Goal: Find specific page/section: Find specific page/section

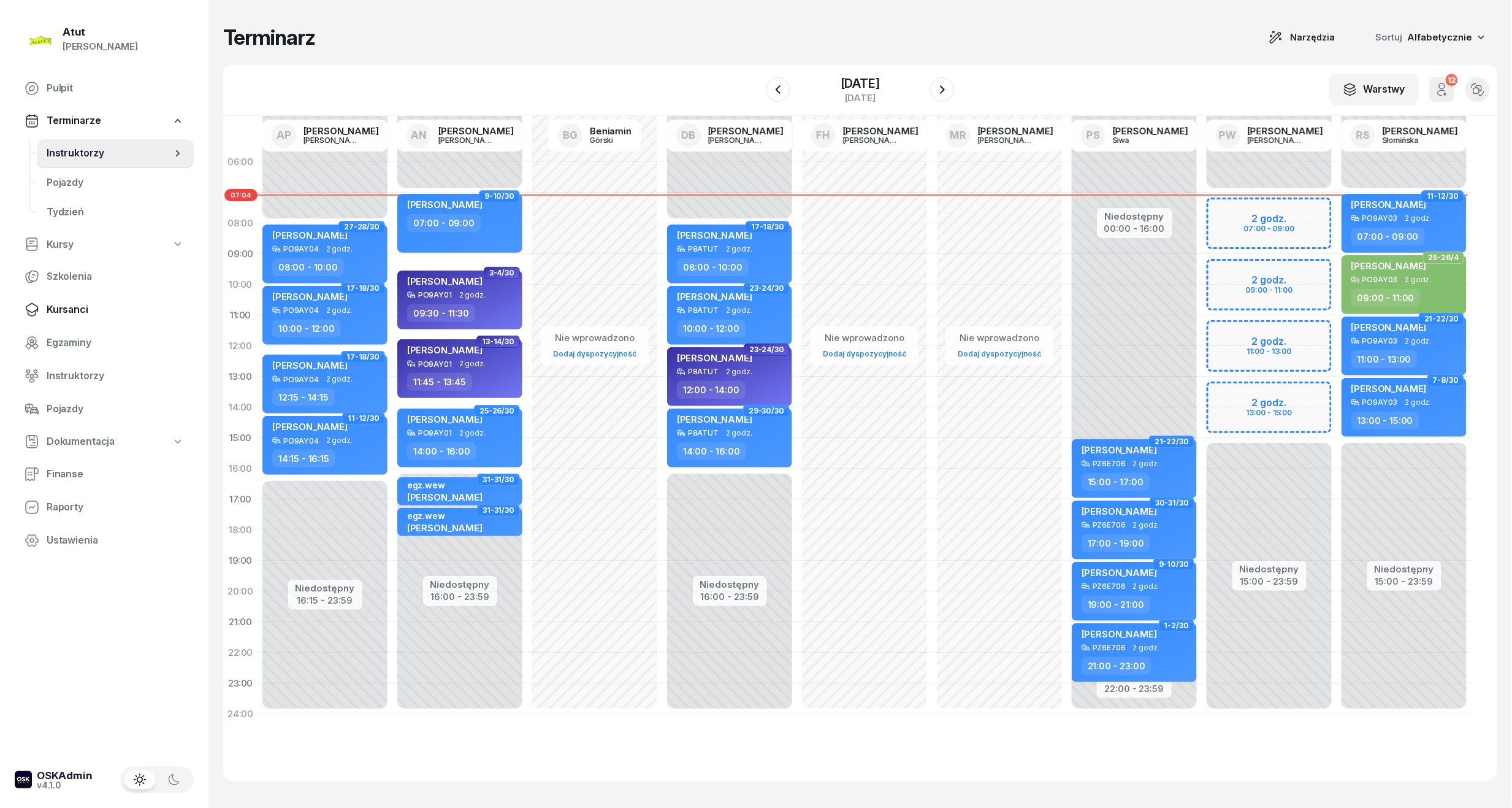
click at [59, 312] on span "Kursanci" at bounding box center [115, 310] width 137 height 16
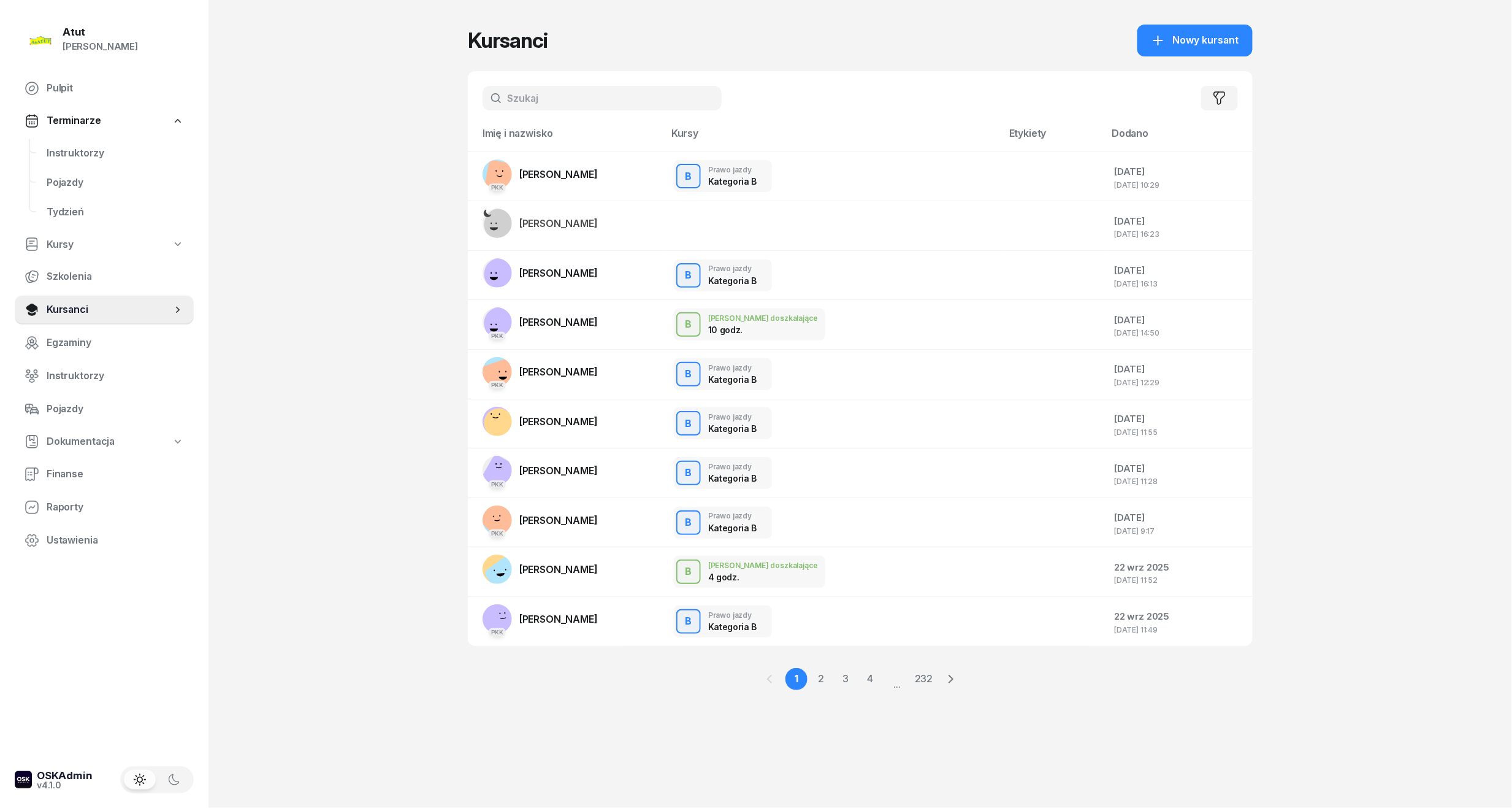
click at [569, 104] on input "text" at bounding box center [602, 98] width 239 height 25
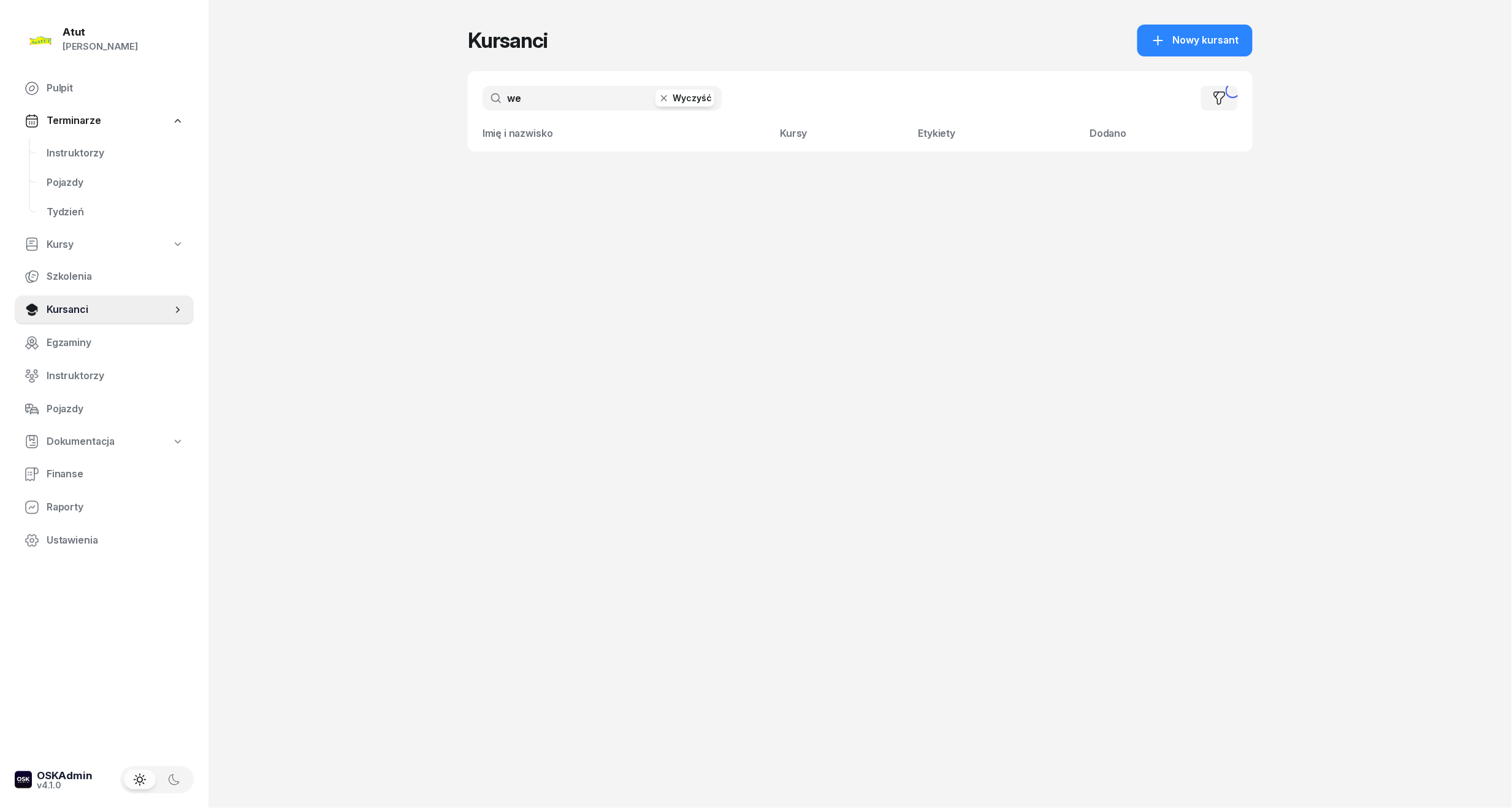
type input "w"
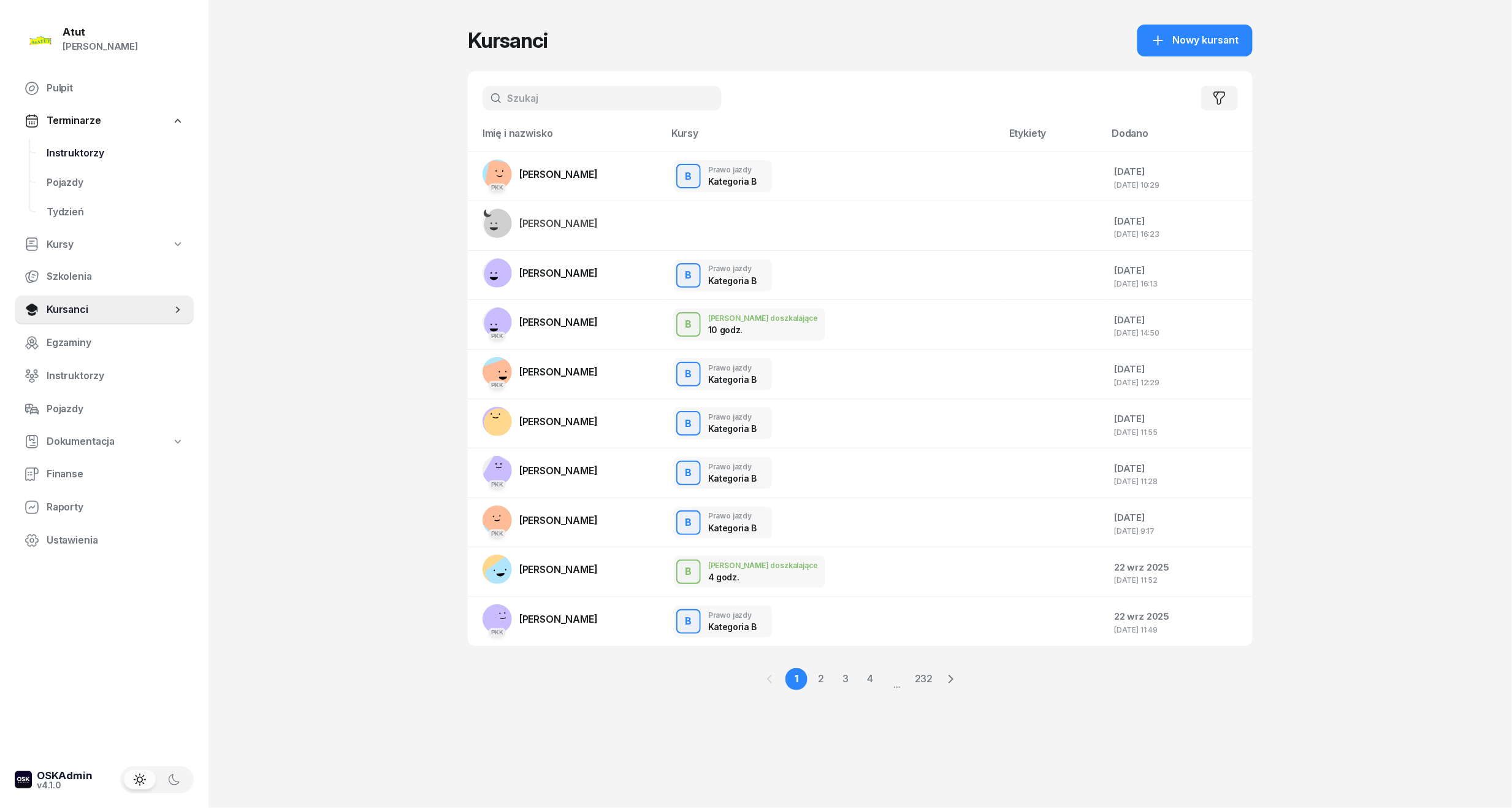
click at [81, 154] on span "Instruktorzy" at bounding box center [115, 154] width 137 height 16
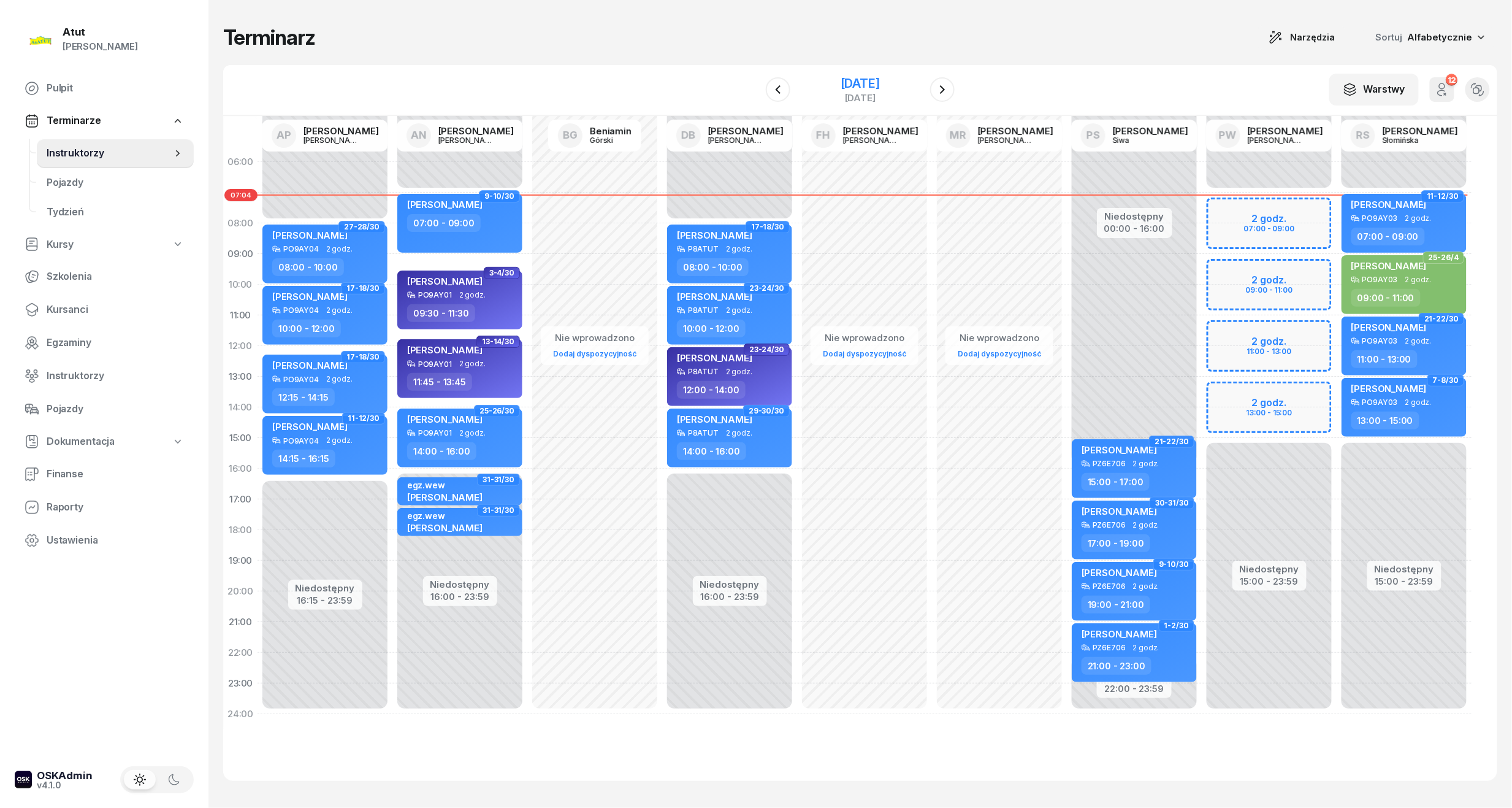
click at [880, 82] on div "[DATE]" at bounding box center [860, 83] width 40 height 12
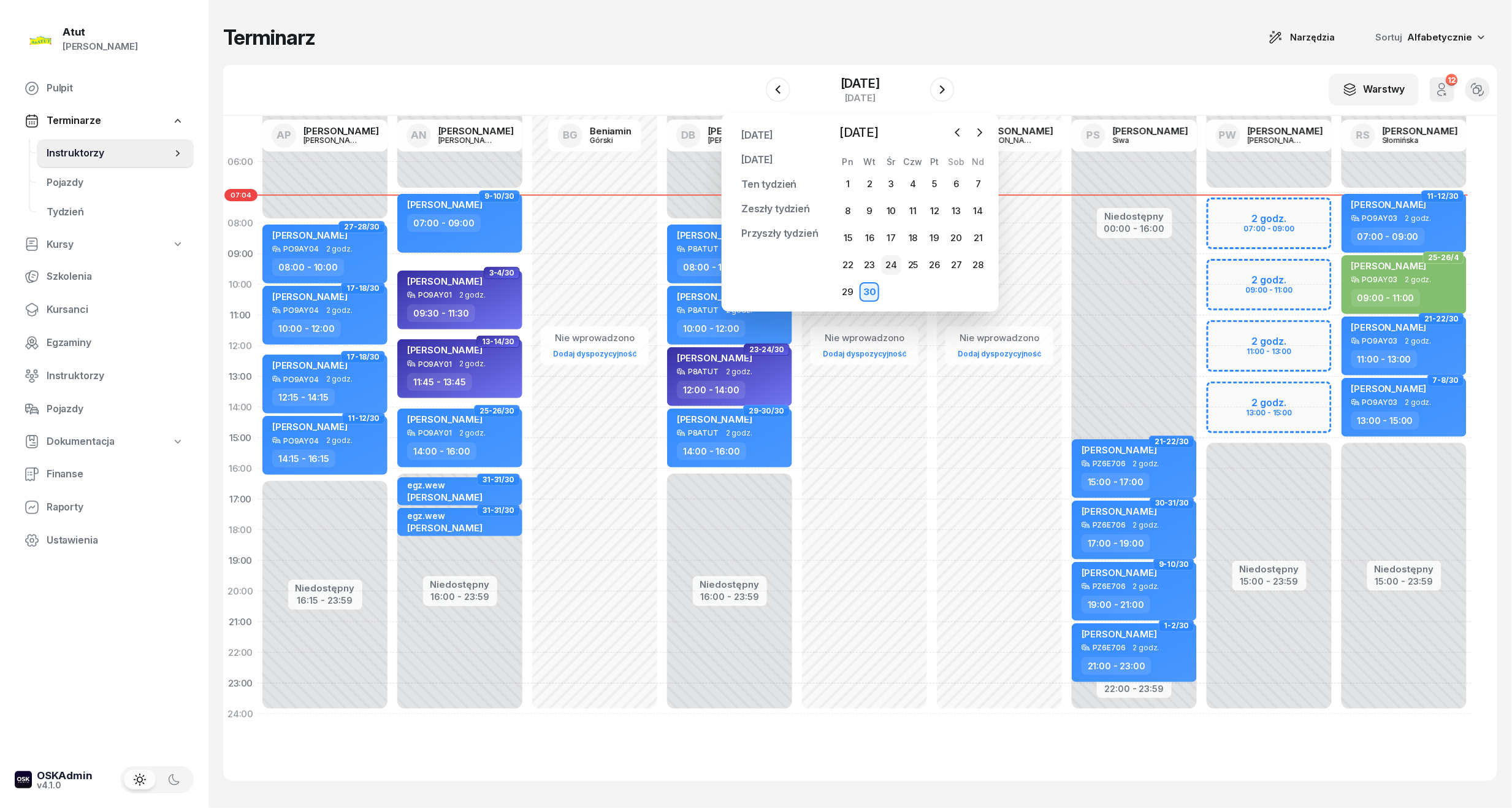
click at [896, 259] on div "24" at bounding box center [891, 265] width 19 height 19
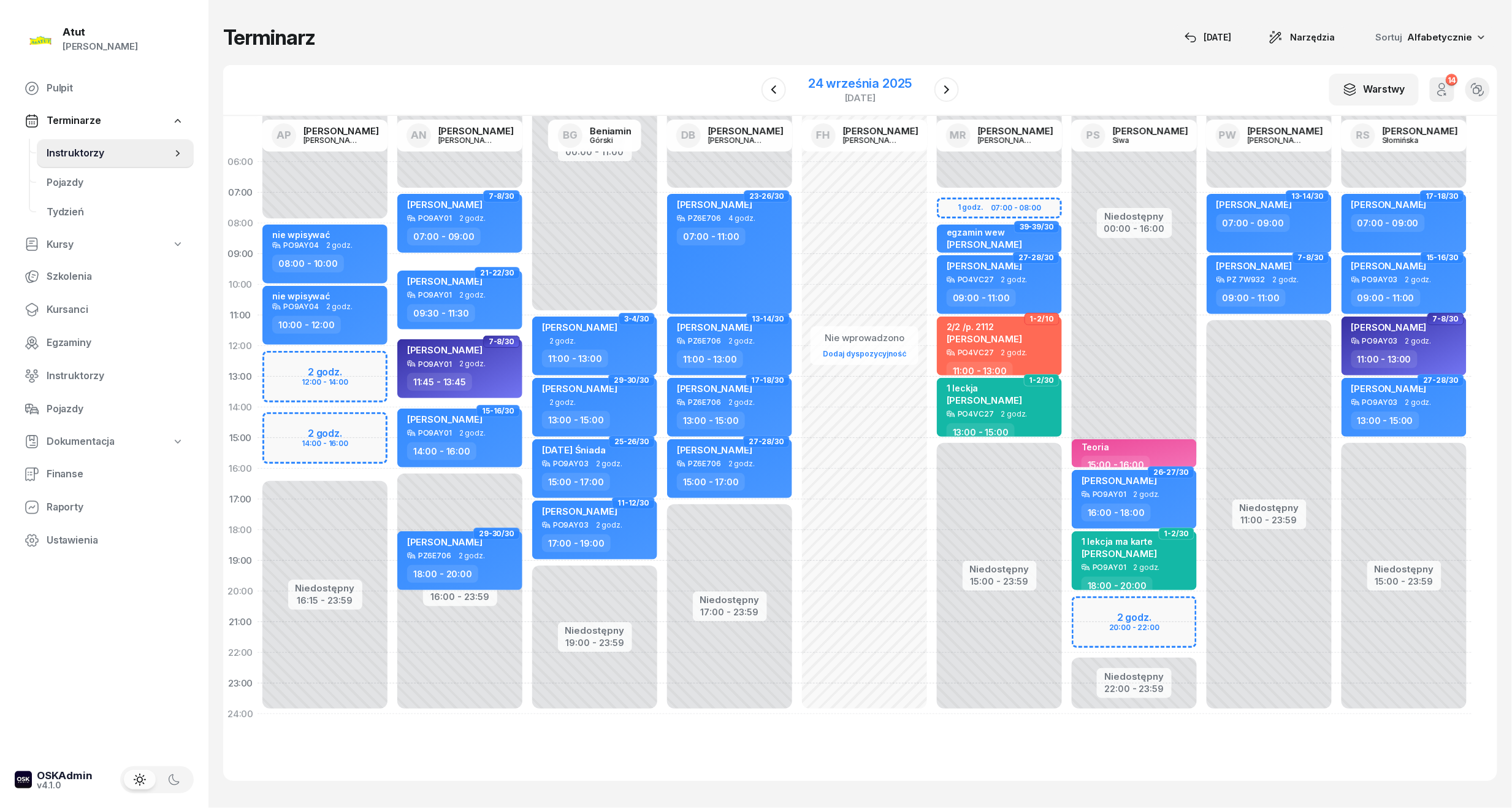
click at [863, 86] on div "24 września 2025" at bounding box center [860, 83] width 104 height 12
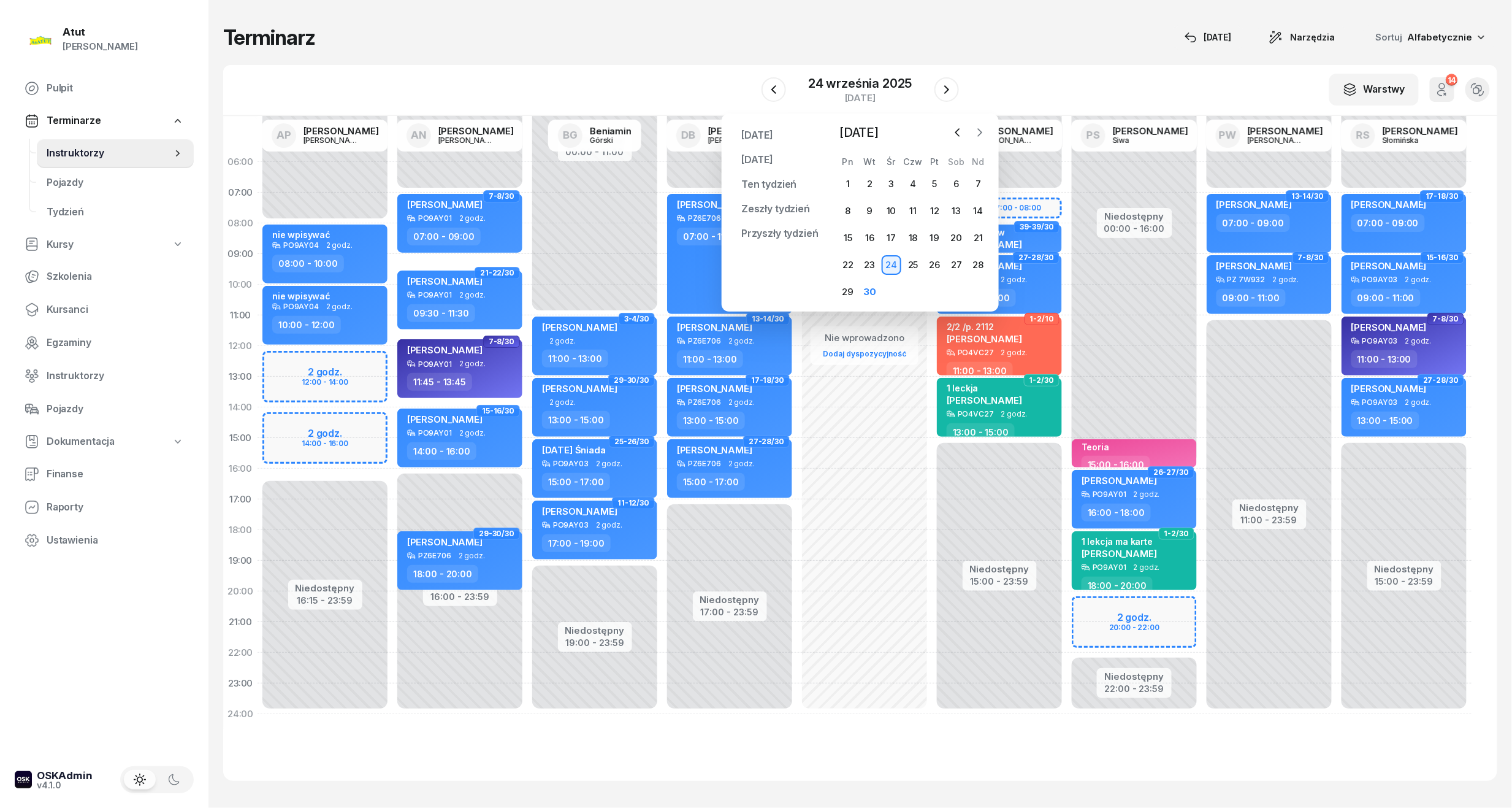
click at [975, 133] on icon "button" at bounding box center [980, 132] width 12 height 12
click at [896, 256] on div "22" at bounding box center [891, 265] width 19 height 19
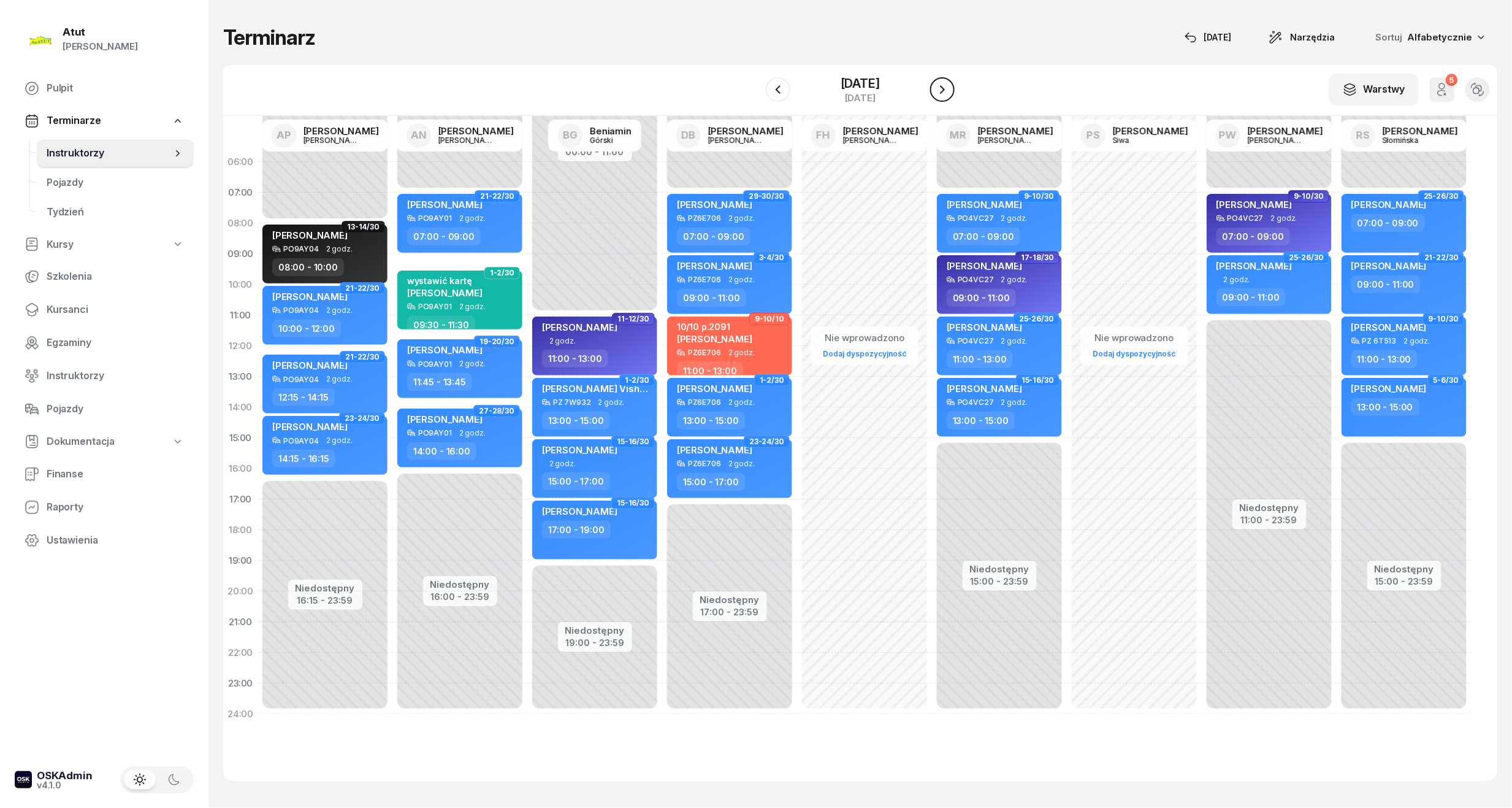
click at [950, 86] on icon "button" at bounding box center [942, 90] width 15 height 15
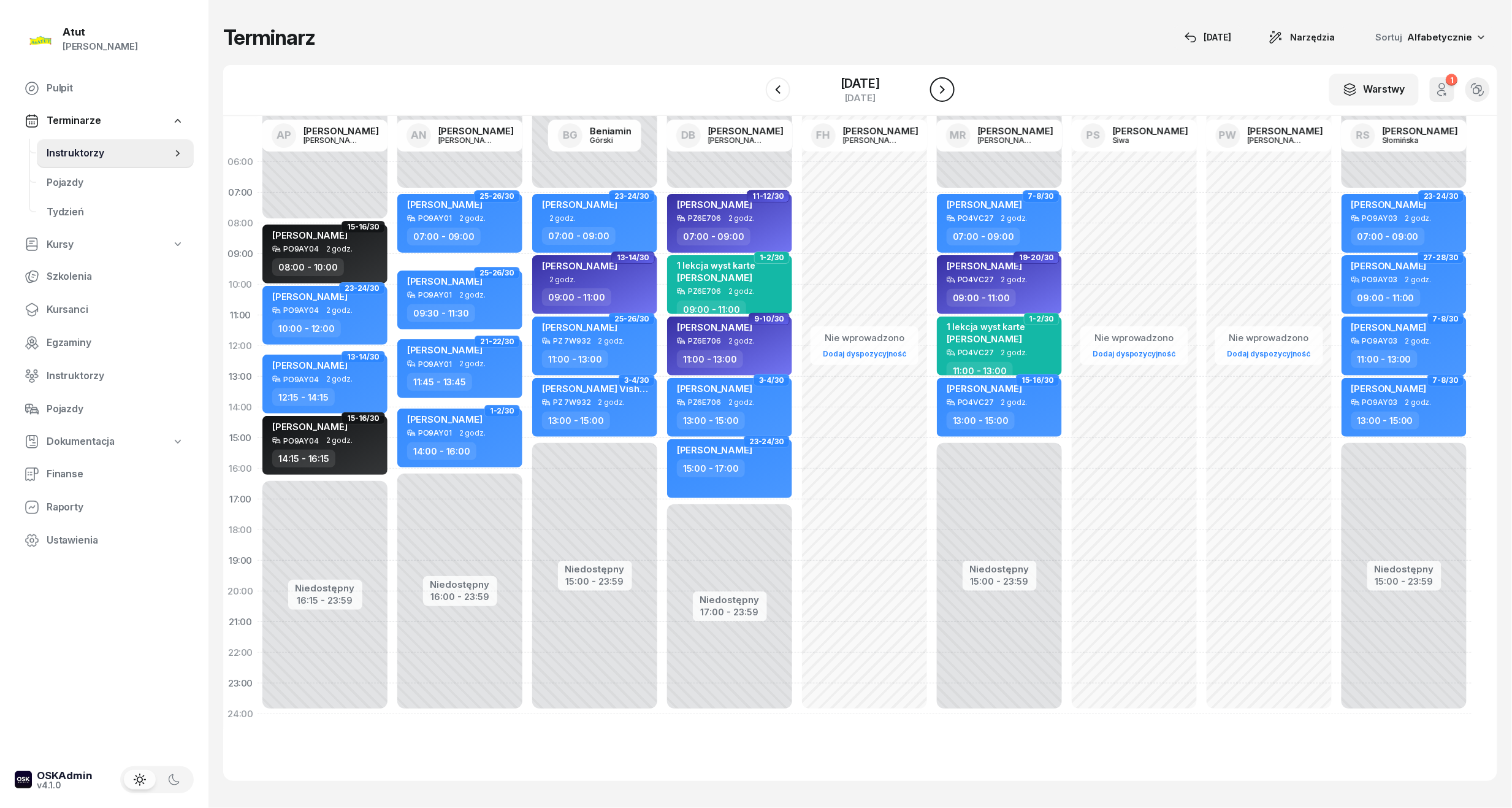
click at [950, 86] on icon "button" at bounding box center [942, 90] width 15 height 15
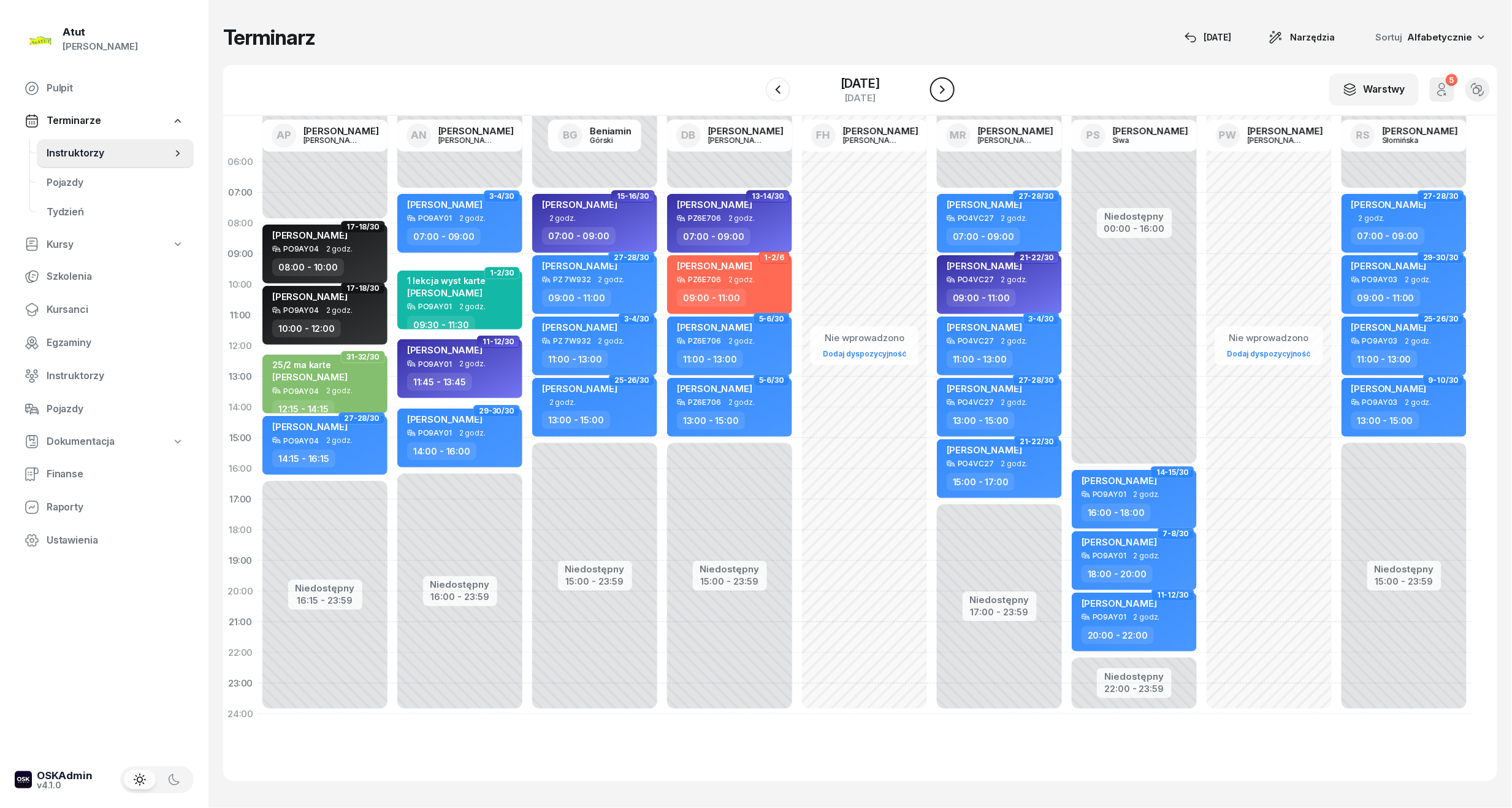
click at [950, 86] on icon "button" at bounding box center [942, 90] width 15 height 15
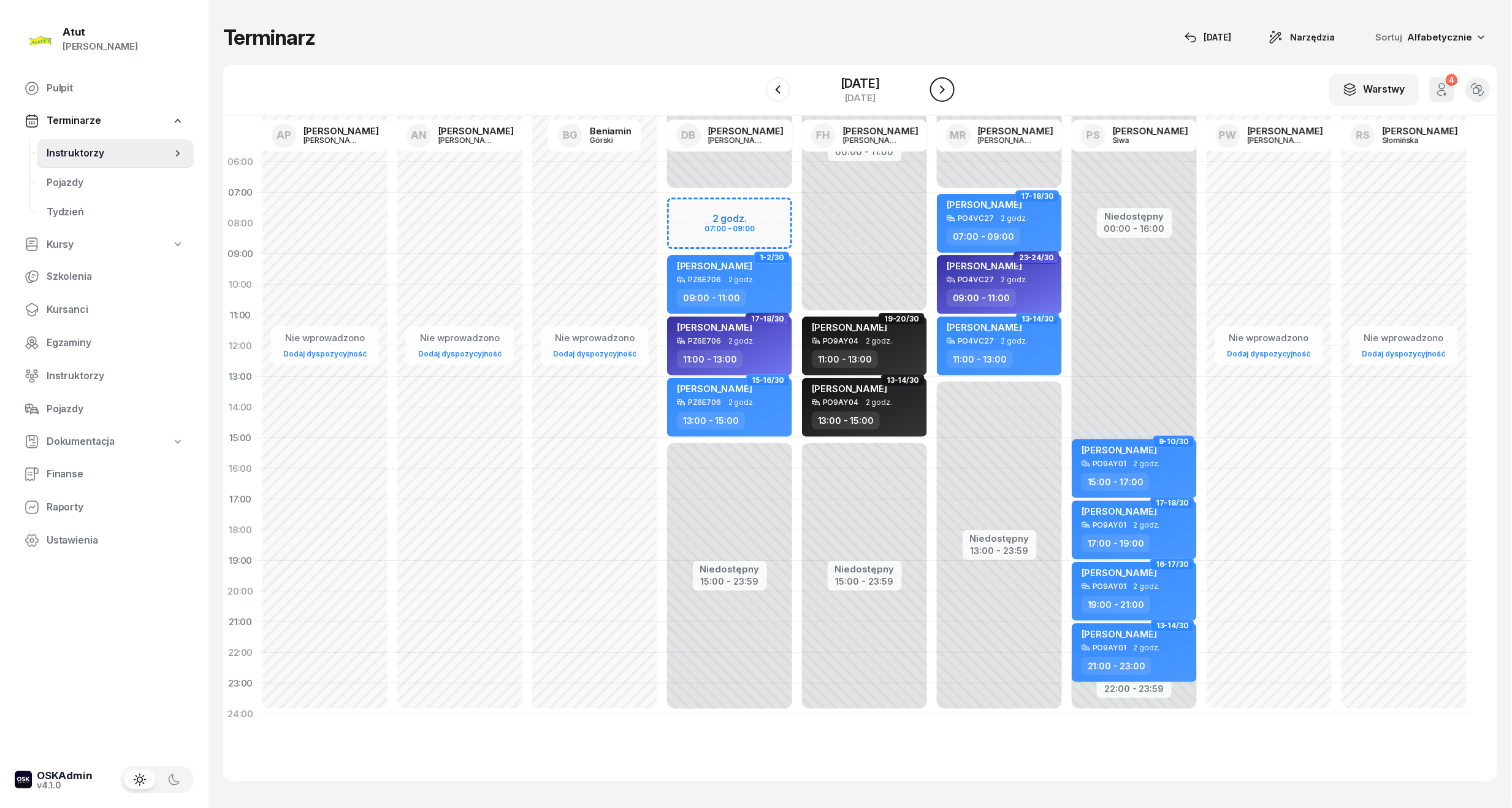
click at [950, 86] on icon "button" at bounding box center [942, 90] width 15 height 15
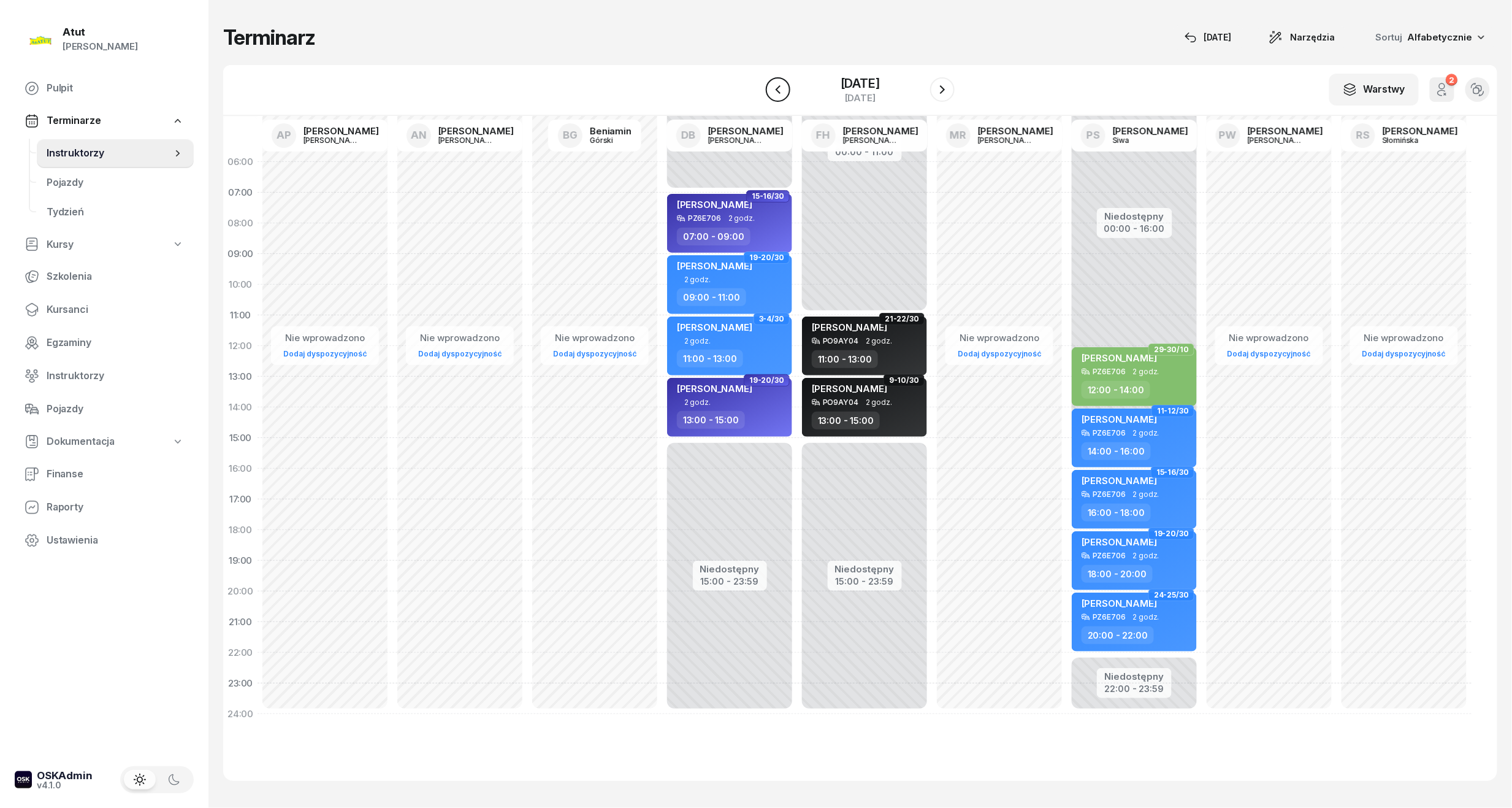
click at [771, 92] on icon "button" at bounding box center [778, 90] width 15 height 15
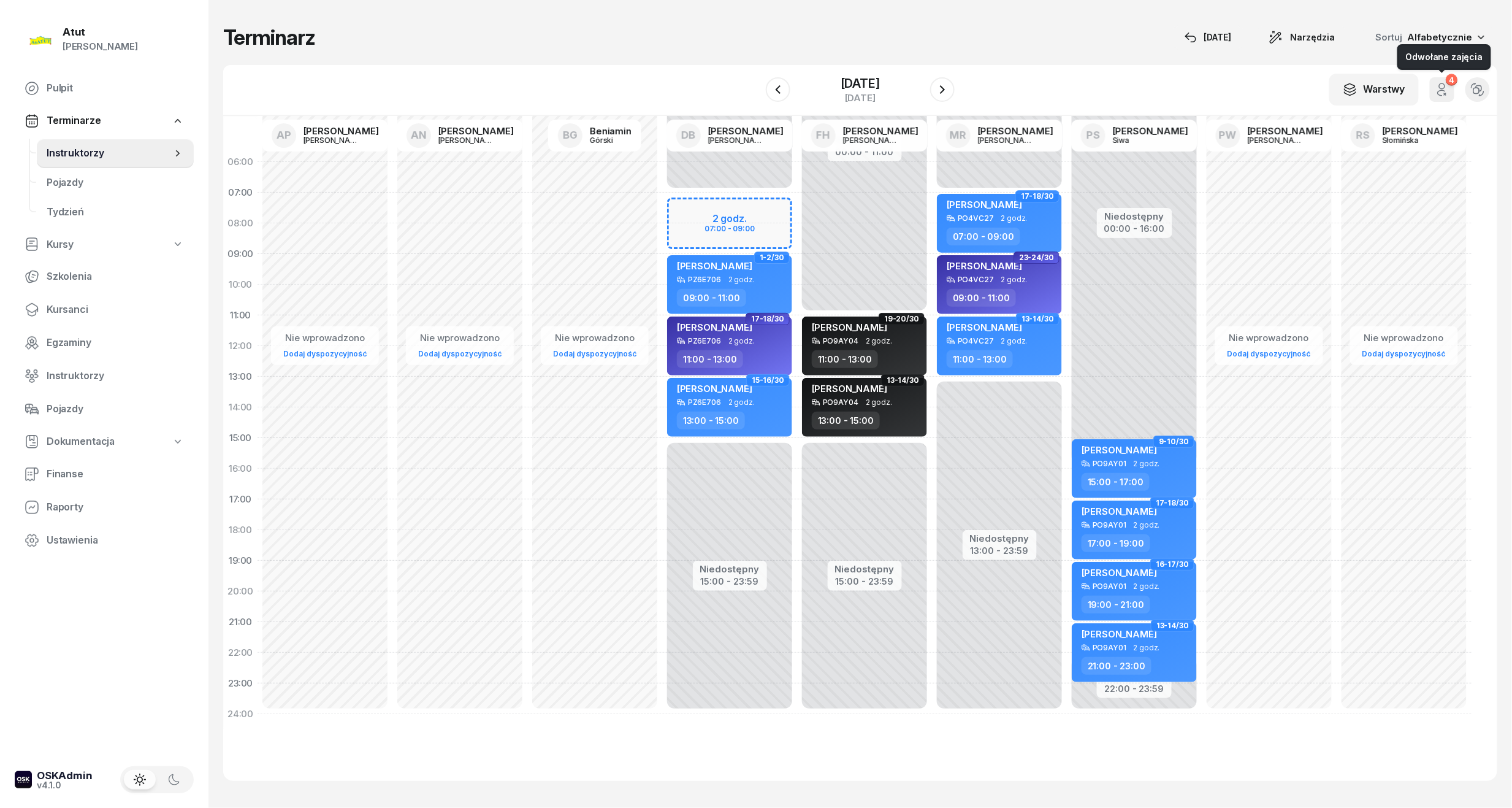
click at [1445, 94] on icon "button" at bounding box center [1446, 94] width 2 height 2
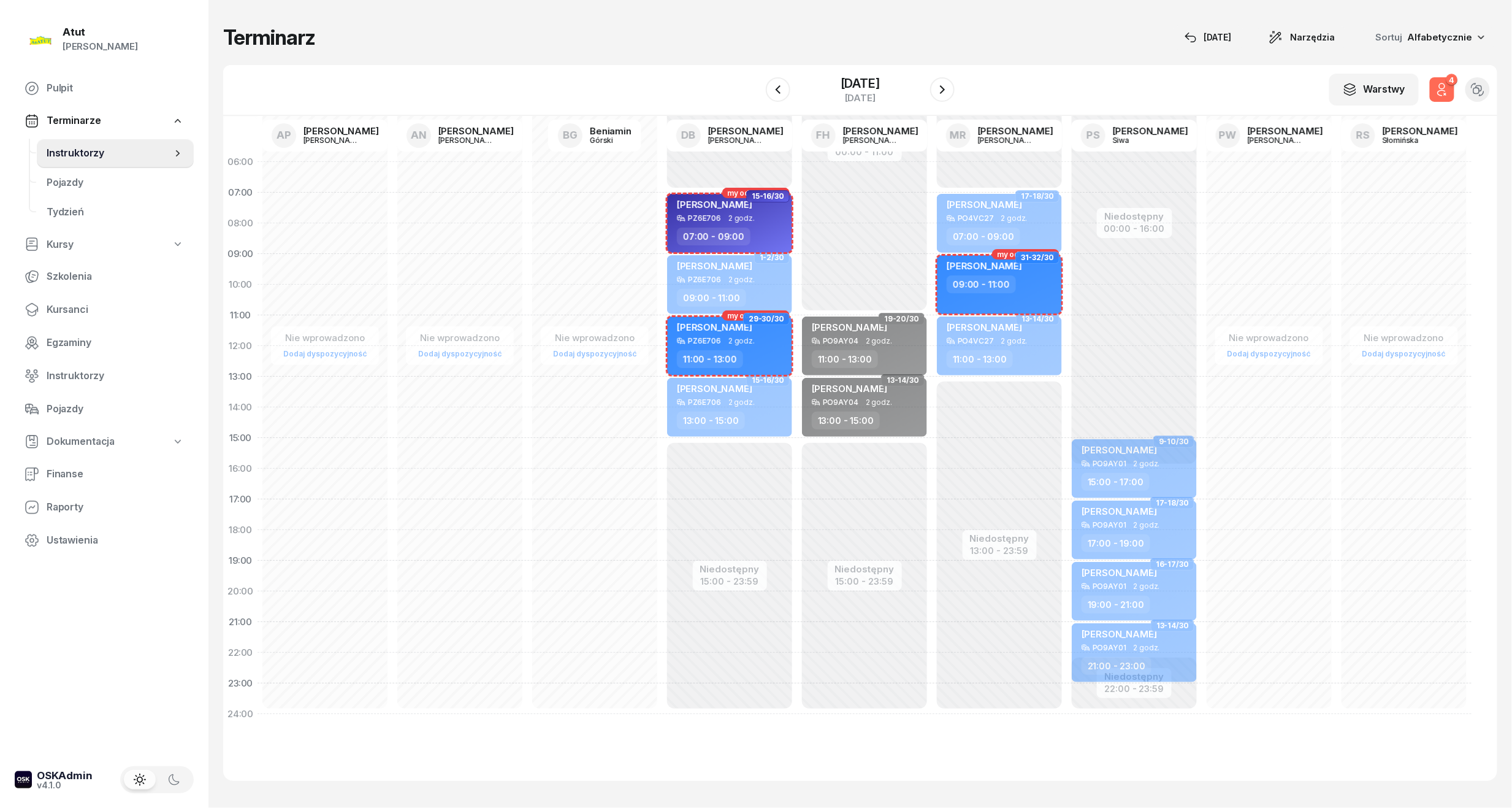
click at [1445, 94] on icon "button" at bounding box center [1446, 94] width 2 height 2
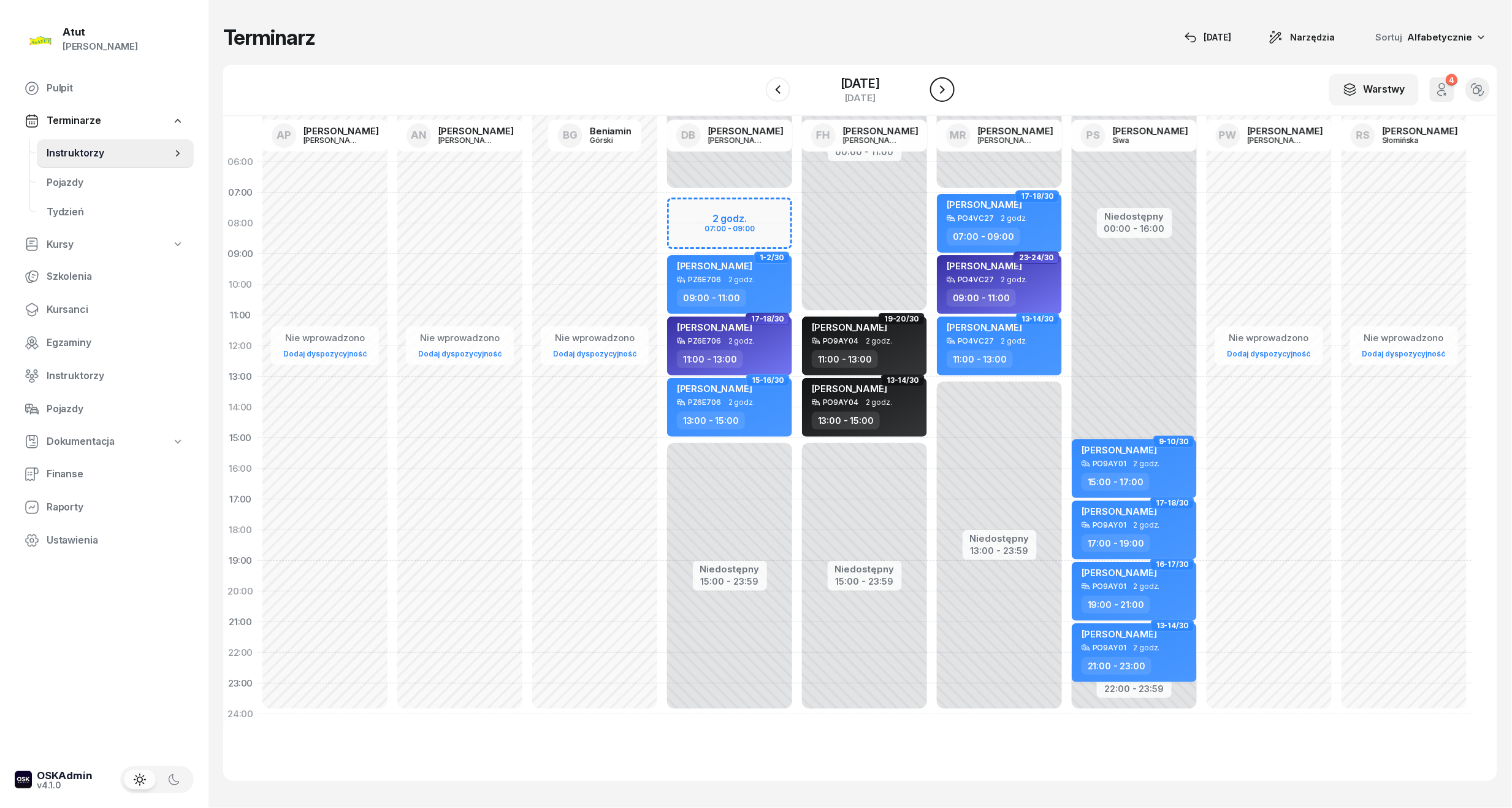
click at [950, 91] on icon "button" at bounding box center [942, 90] width 15 height 15
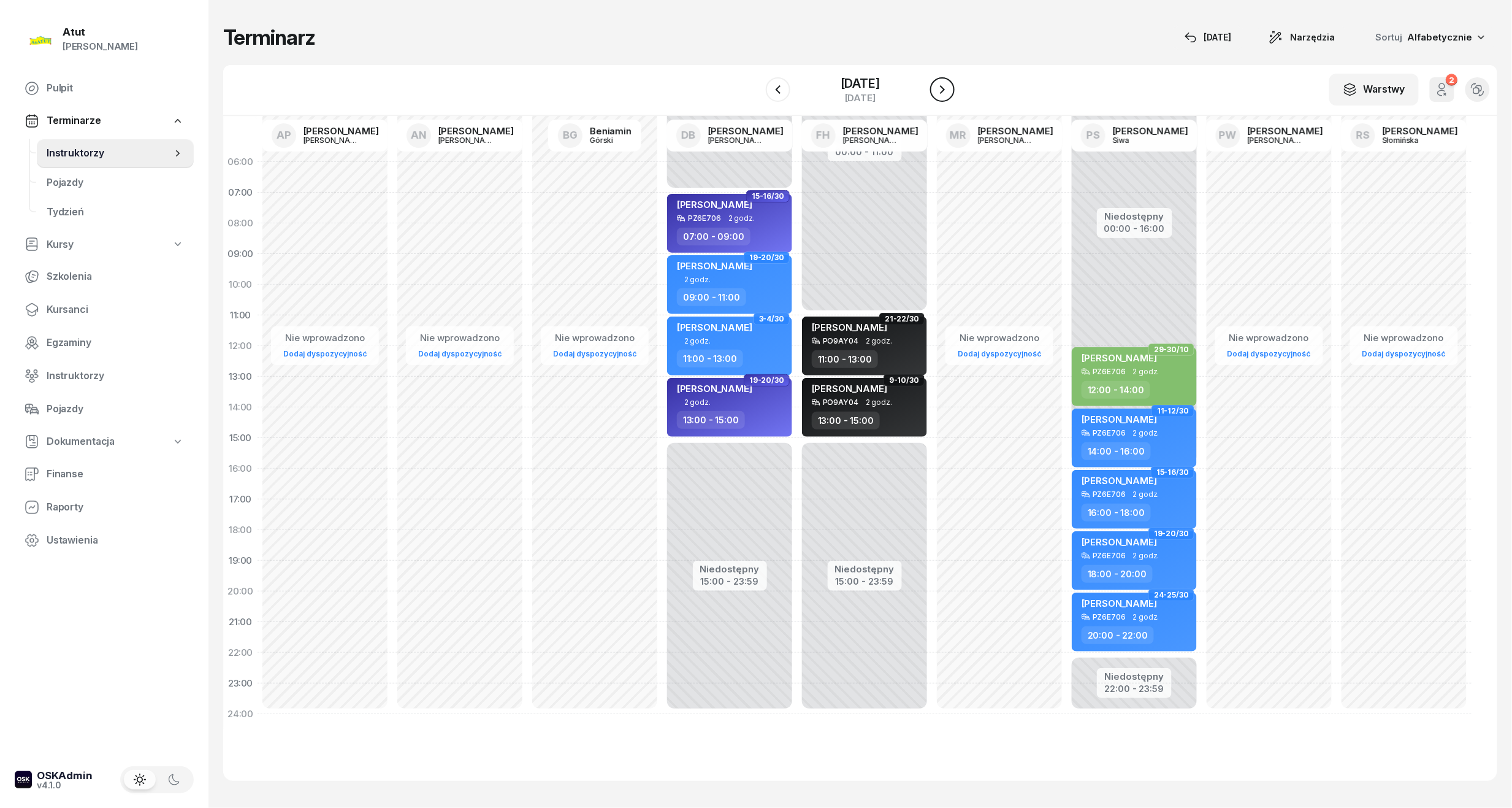
click at [950, 91] on icon "button" at bounding box center [942, 90] width 15 height 15
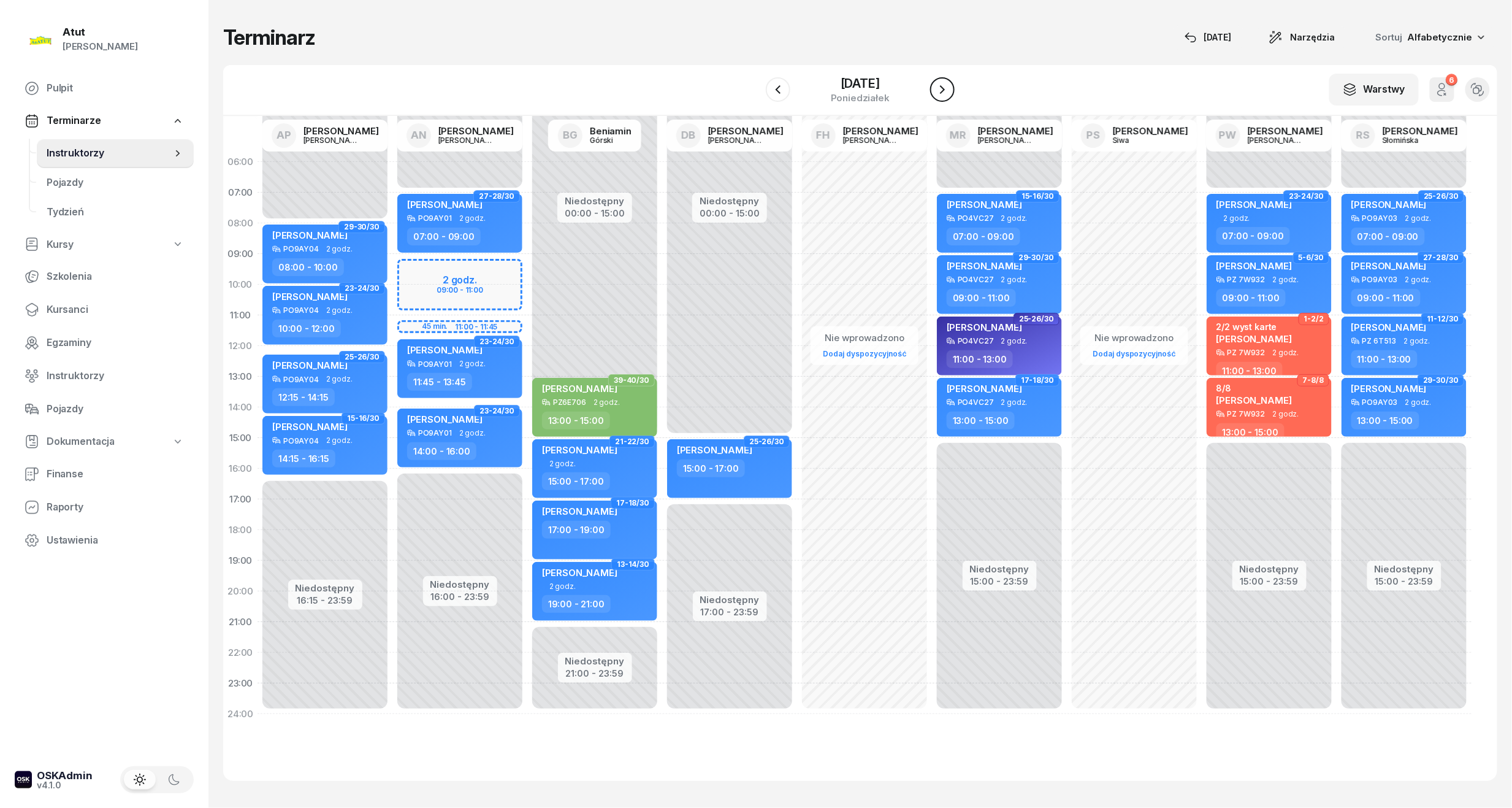
click at [950, 91] on icon "button" at bounding box center [942, 90] width 15 height 15
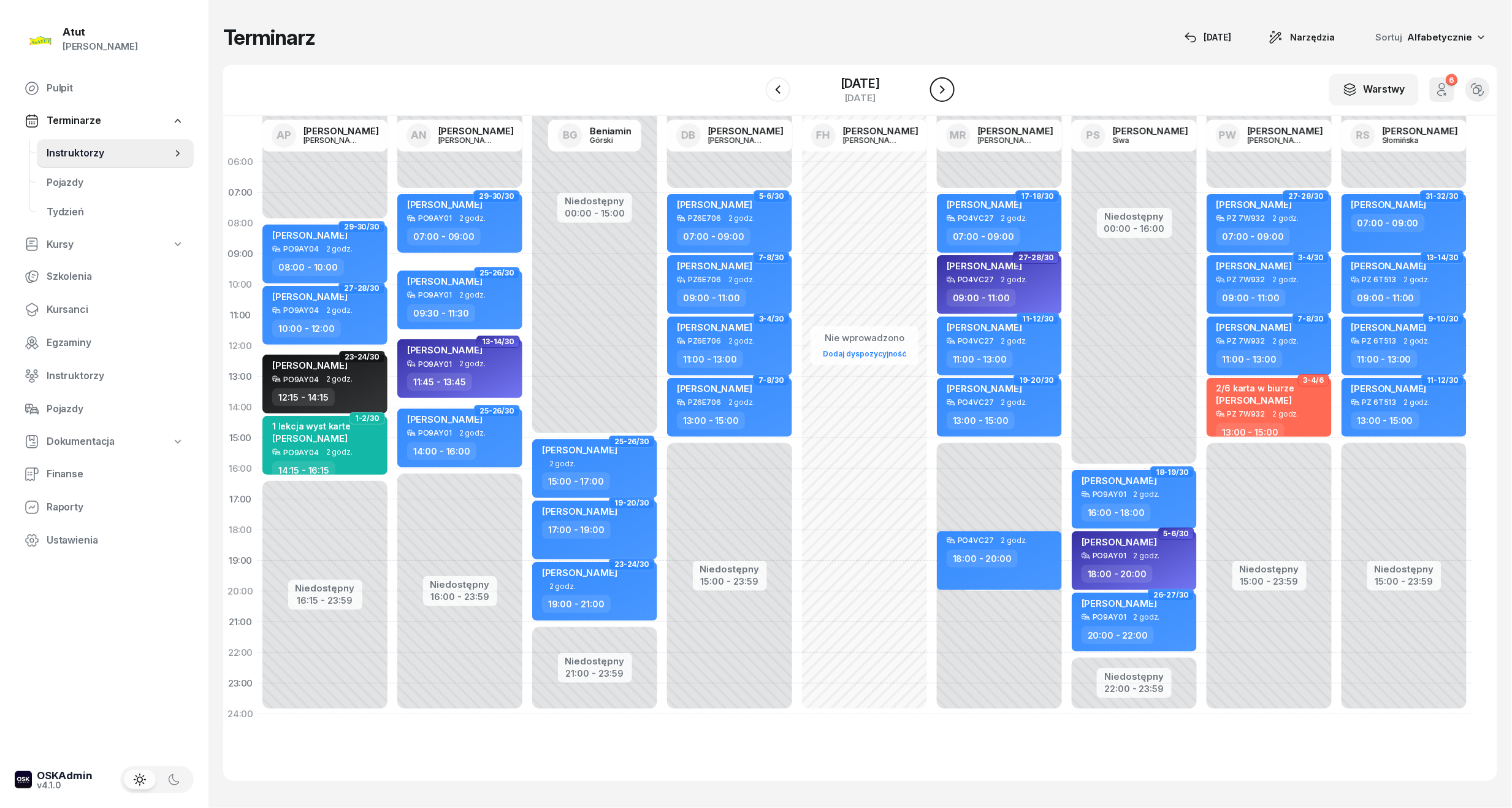
click at [950, 91] on icon "button" at bounding box center [942, 90] width 15 height 15
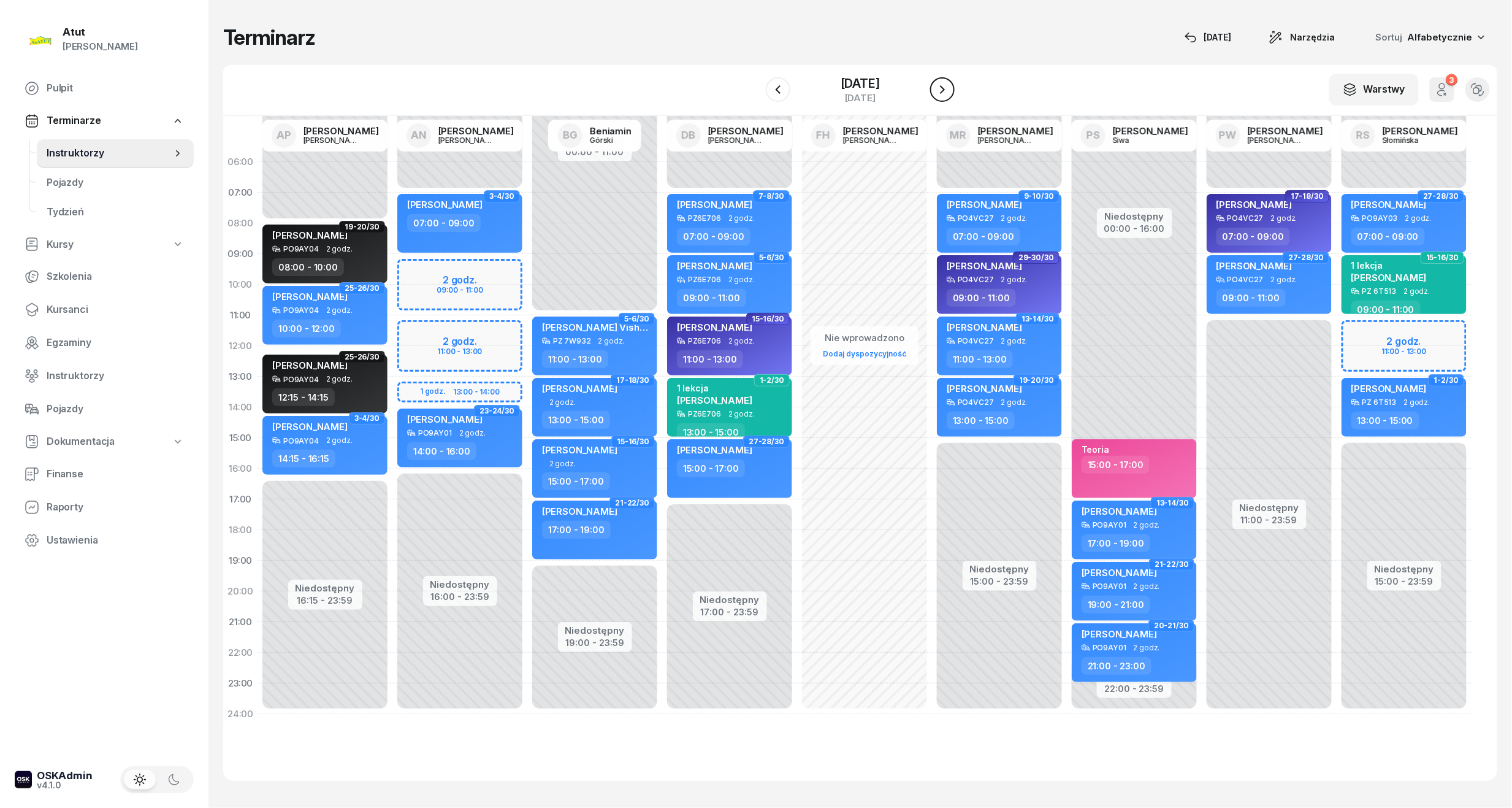
click at [950, 91] on icon "button" at bounding box center [942, 90] width 15 height 15
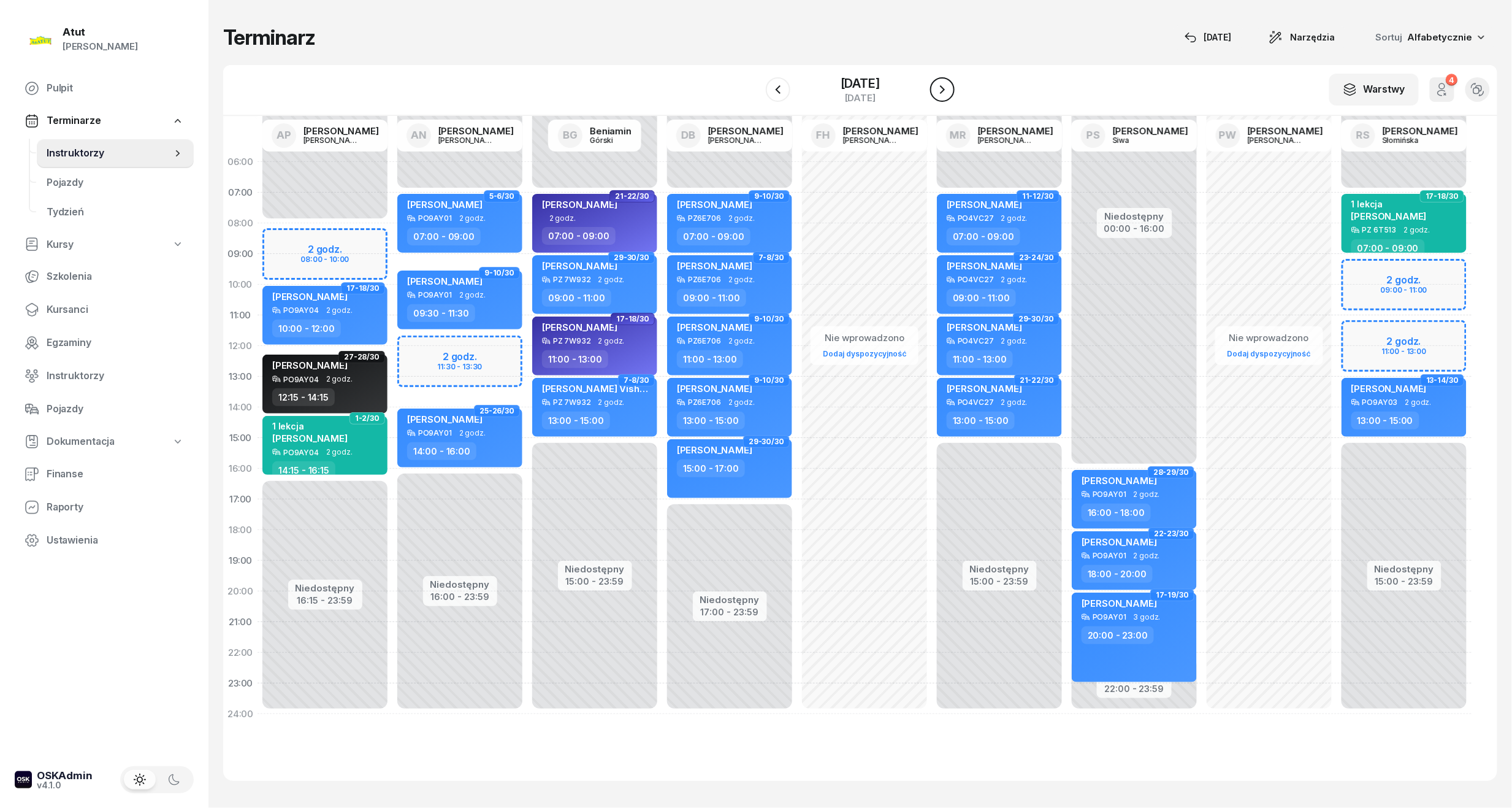
click at [950, 91] on icon "button" at bounding box center [942, 90] width 15 height 15
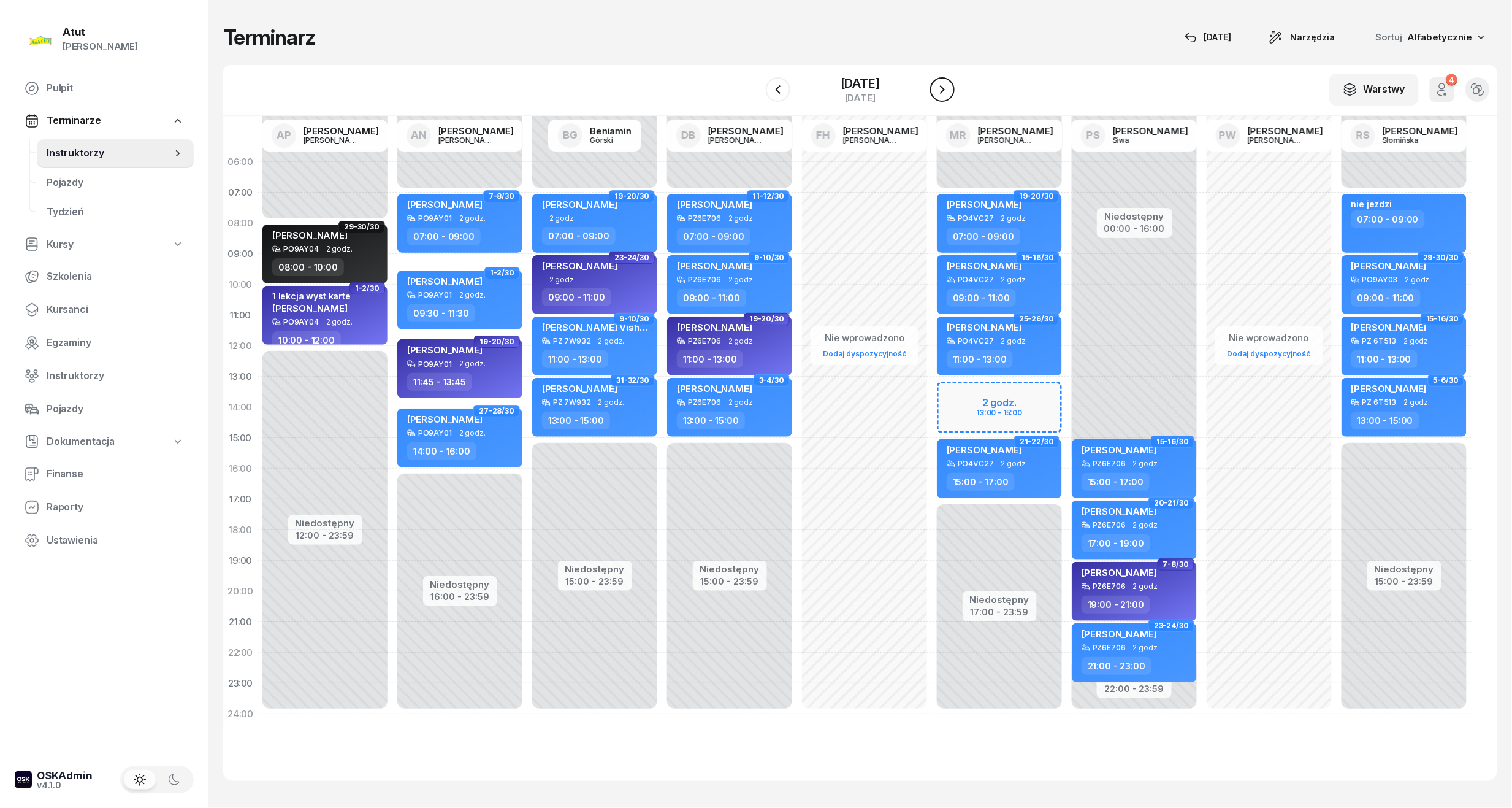
click at [950, 91] on icon "button" at bounding box center [942, 90] width 15 height 15
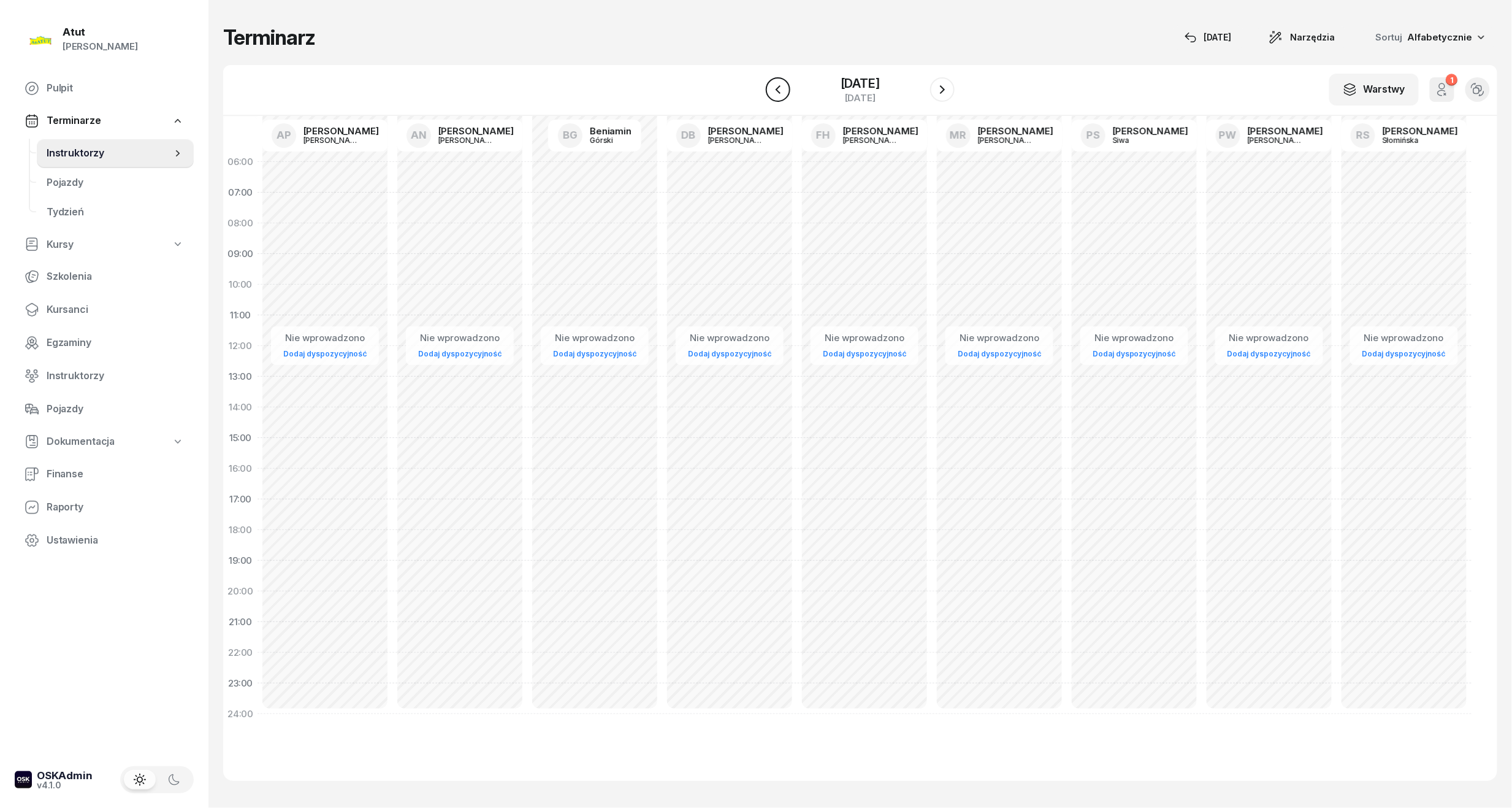
click at [780, 90] on icon "button" at bounding box center [778, 90] width 15 height 15
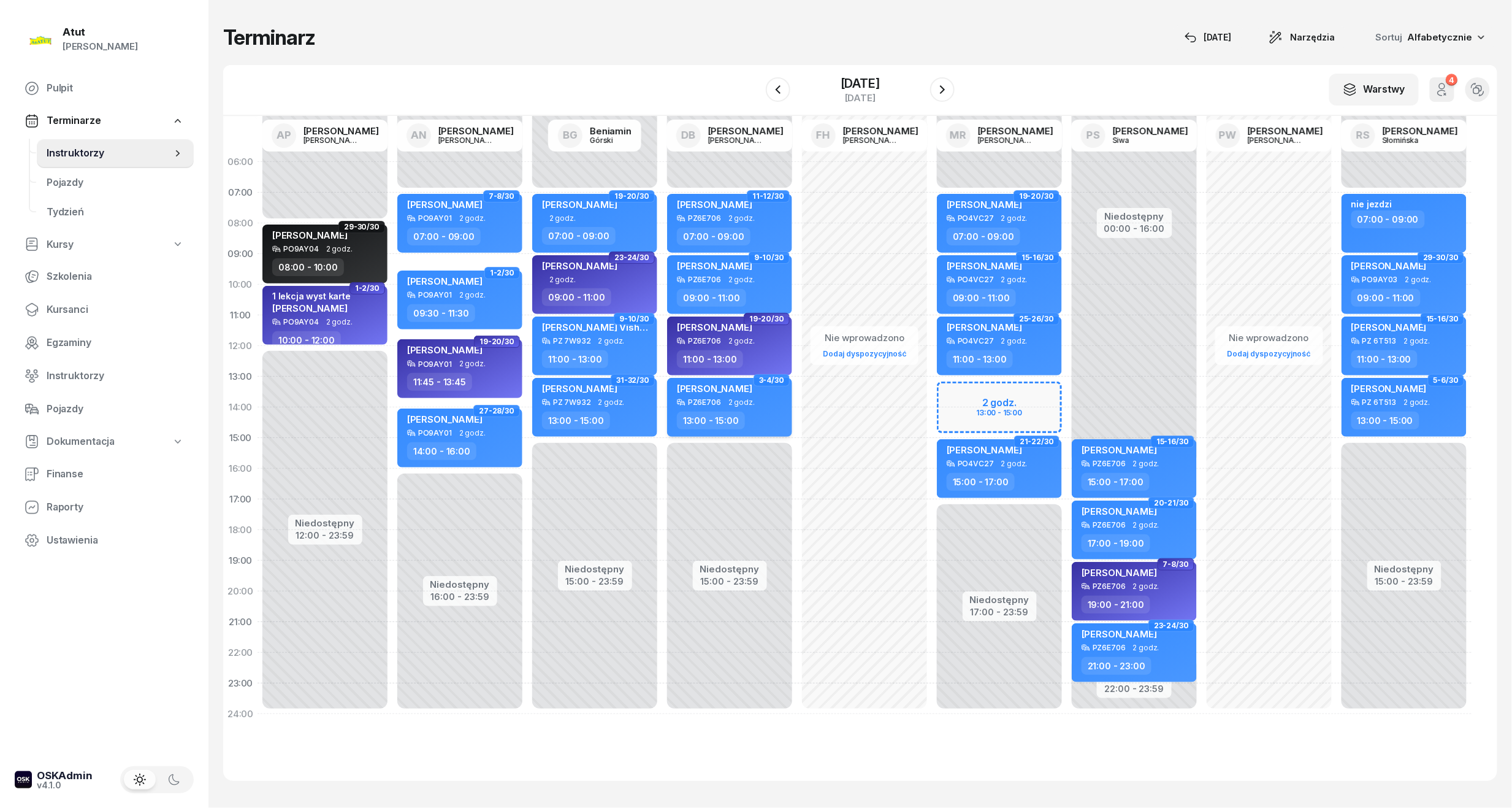
click at [727, 388] on span "[PERSON_NAME]" at bounding box center [714, 388] width 76 height 11
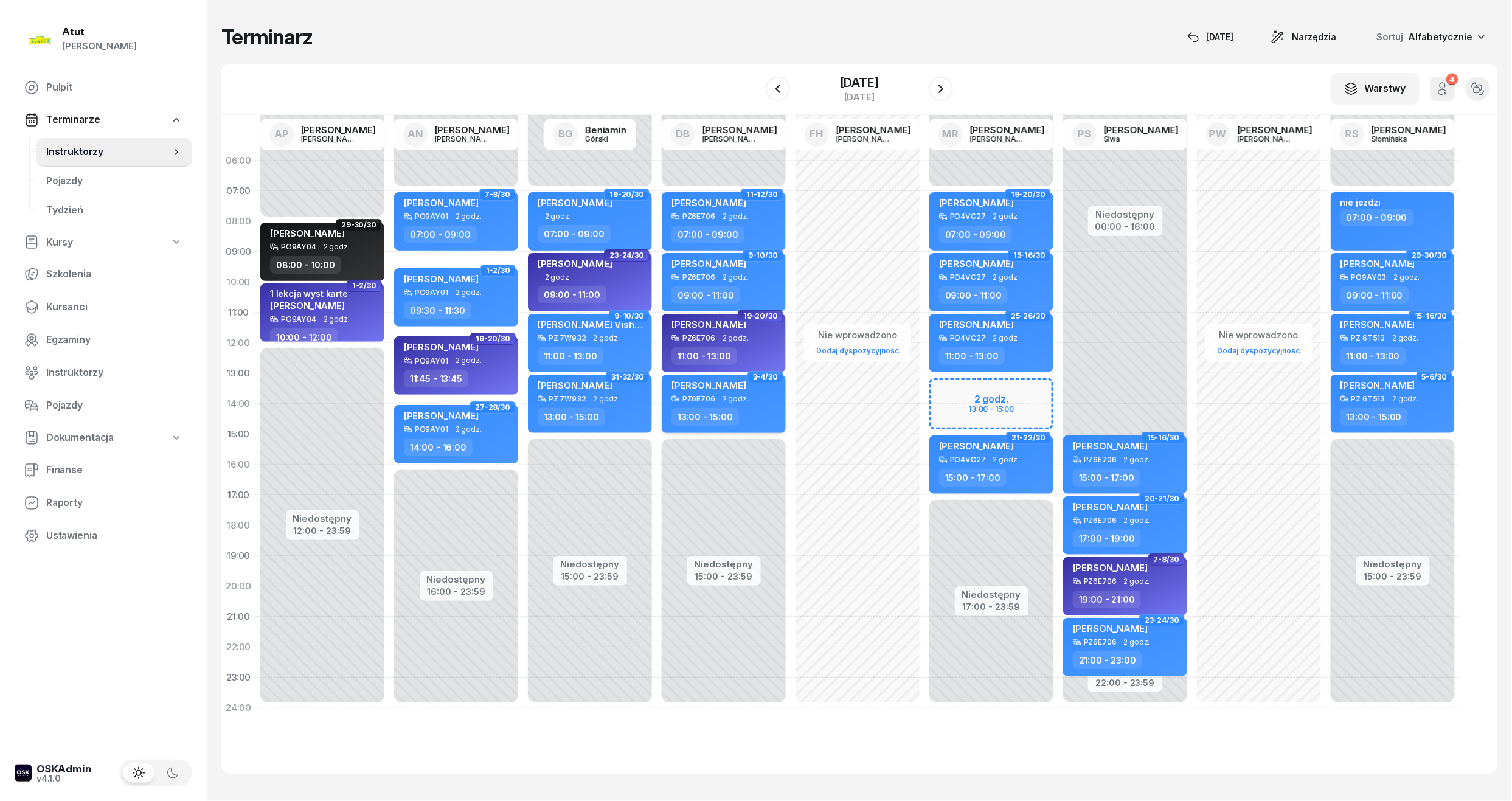
select select "13"
select select "15"
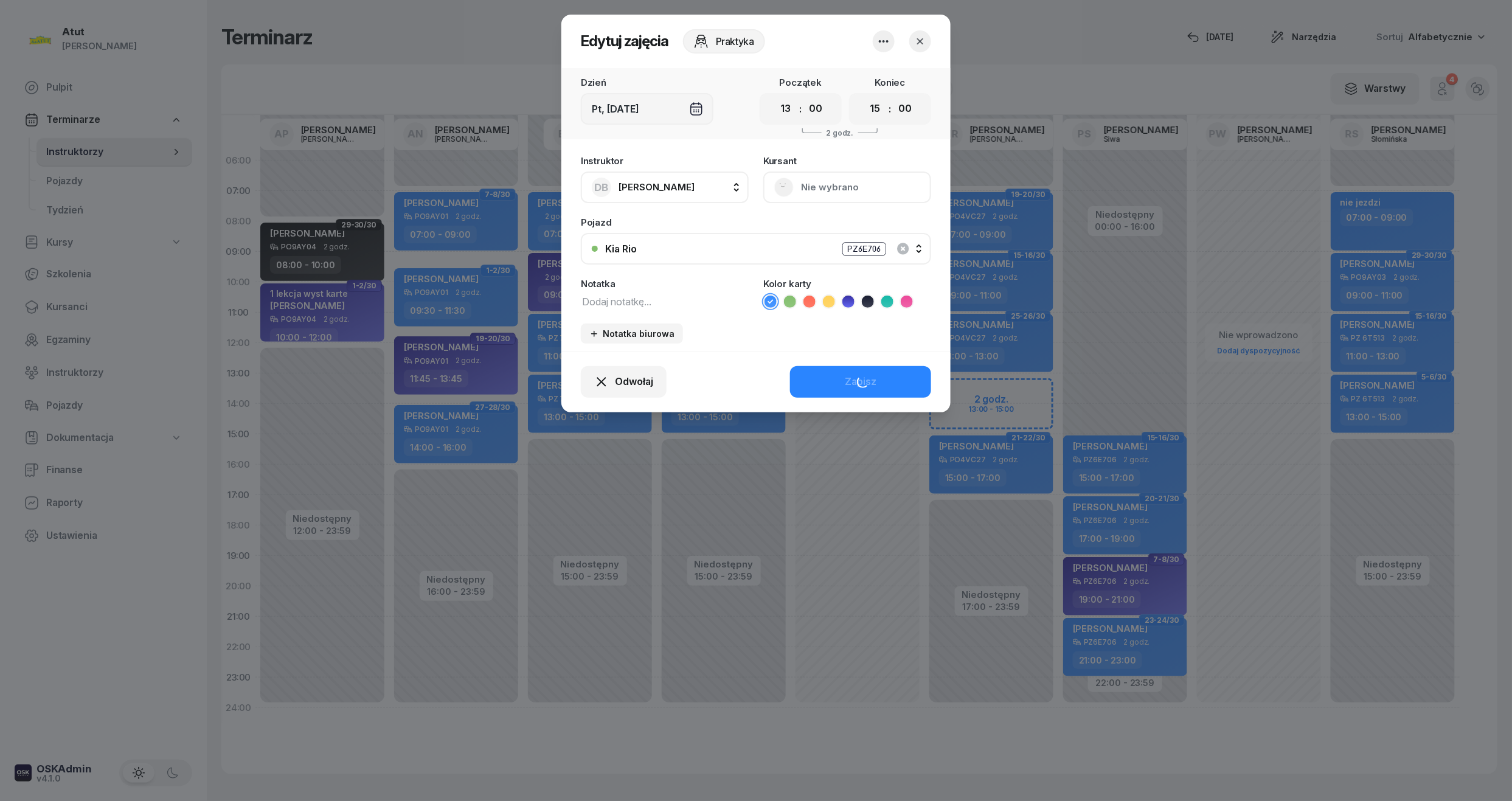
click at [842, 187] on button "Nie wybrano" at bounding box center [847, 187] width 168 height 32
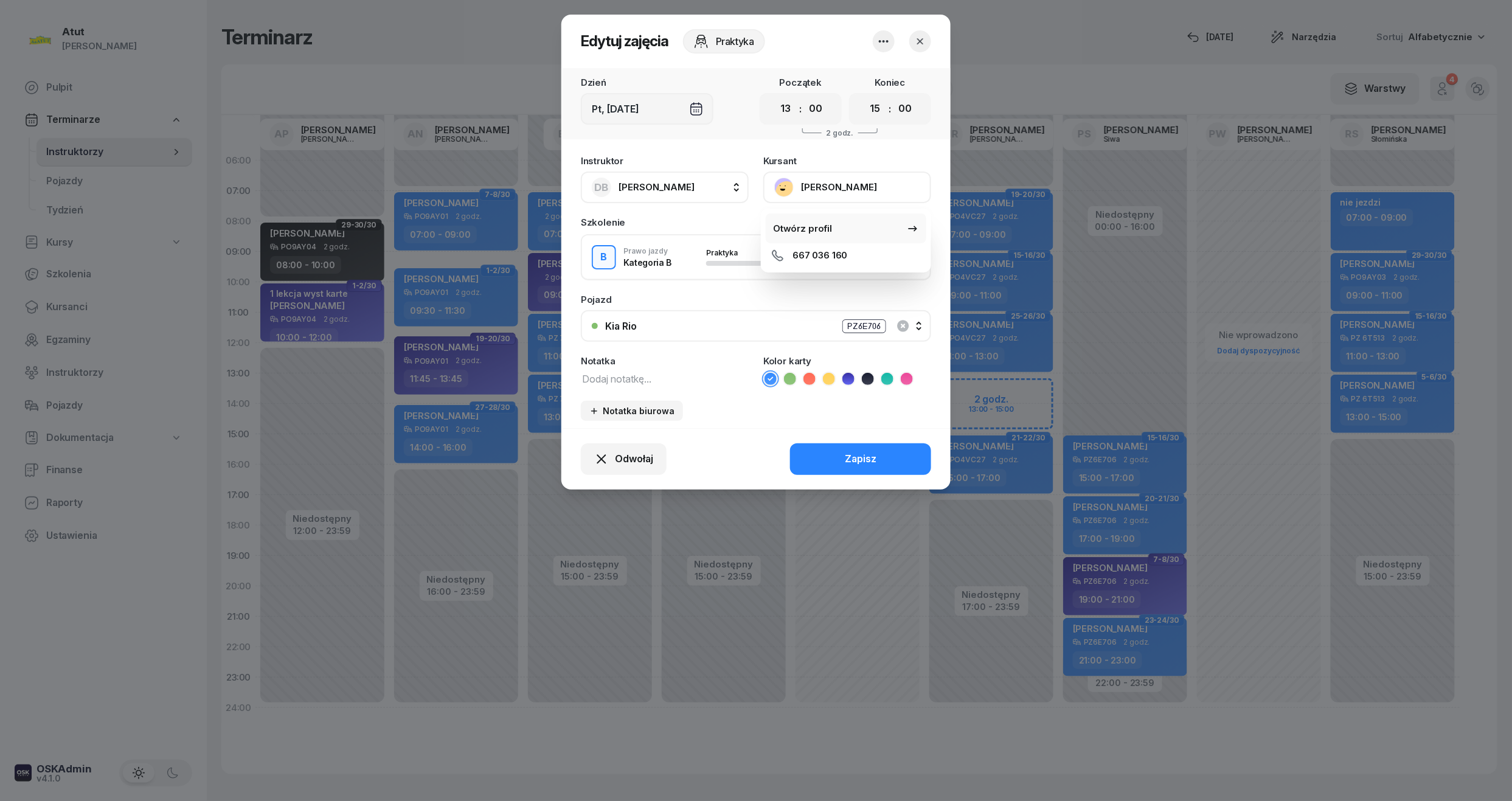
click at [813, 227] on div "Otwórz profil" at bounding box center [803, 229] width 59 height 16
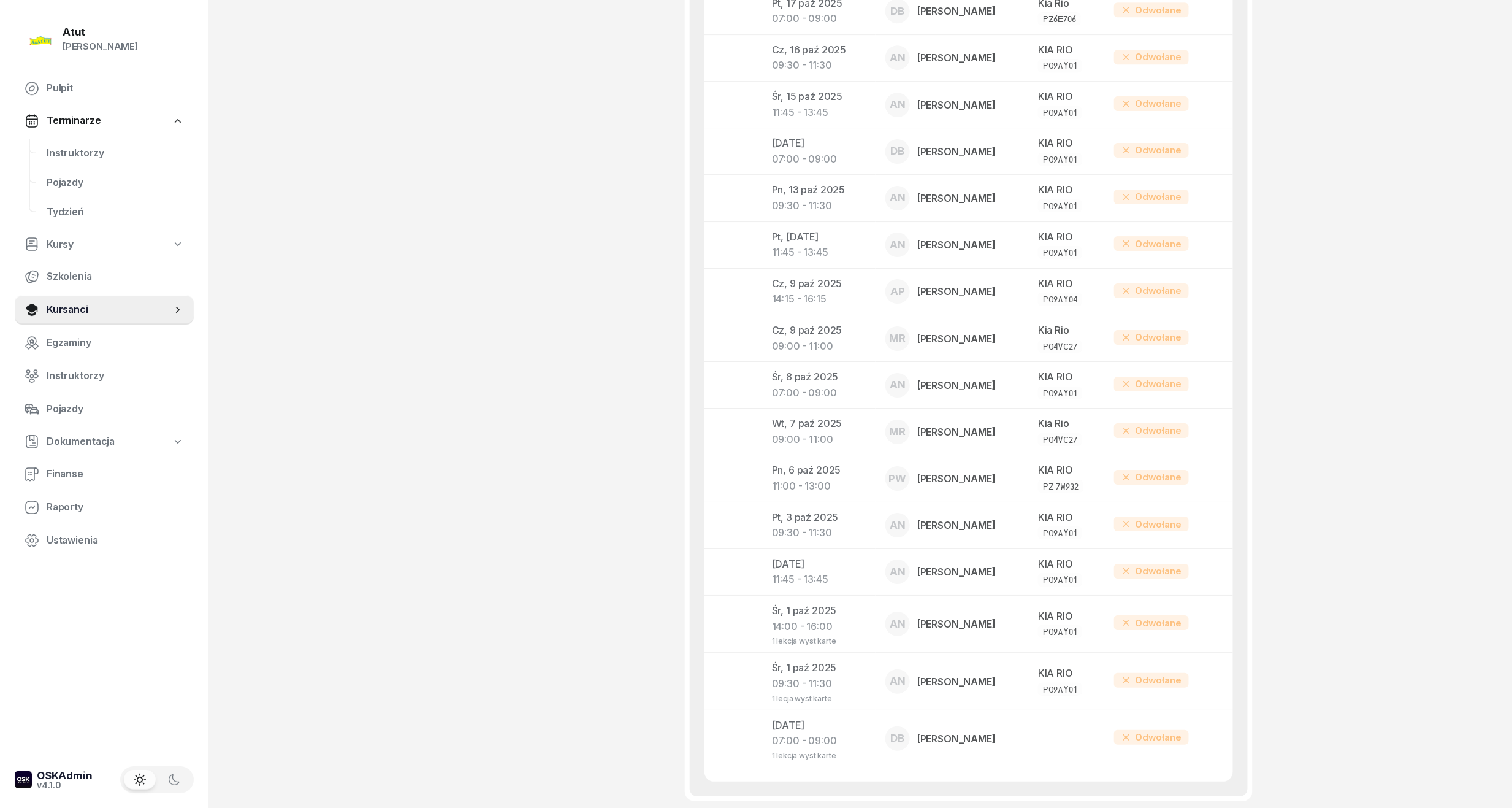
scroll to position [2022, 0]
